Goal: Transaction & Acquisition: Download file/media

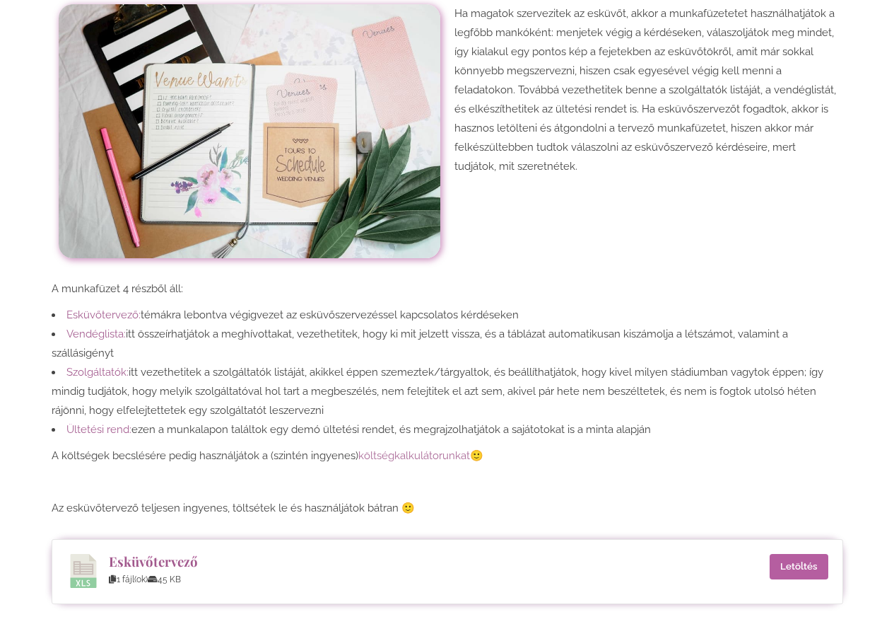
scroll to position [495, 0]
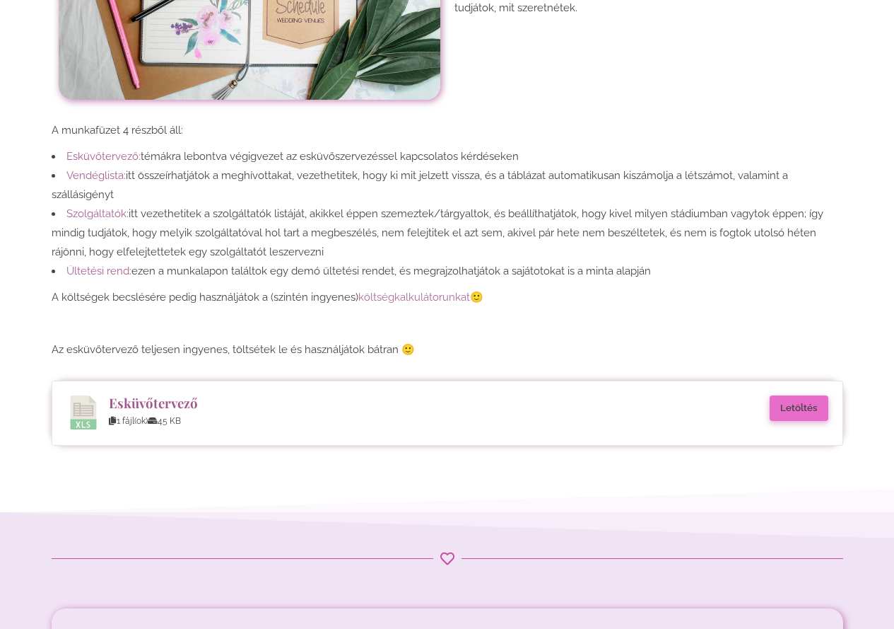
click at [791, 404] on link "Letöltés" at bounding box center [799, 407] width 59 height 25
